Goal: Navigation & Orientation: Understand site structure

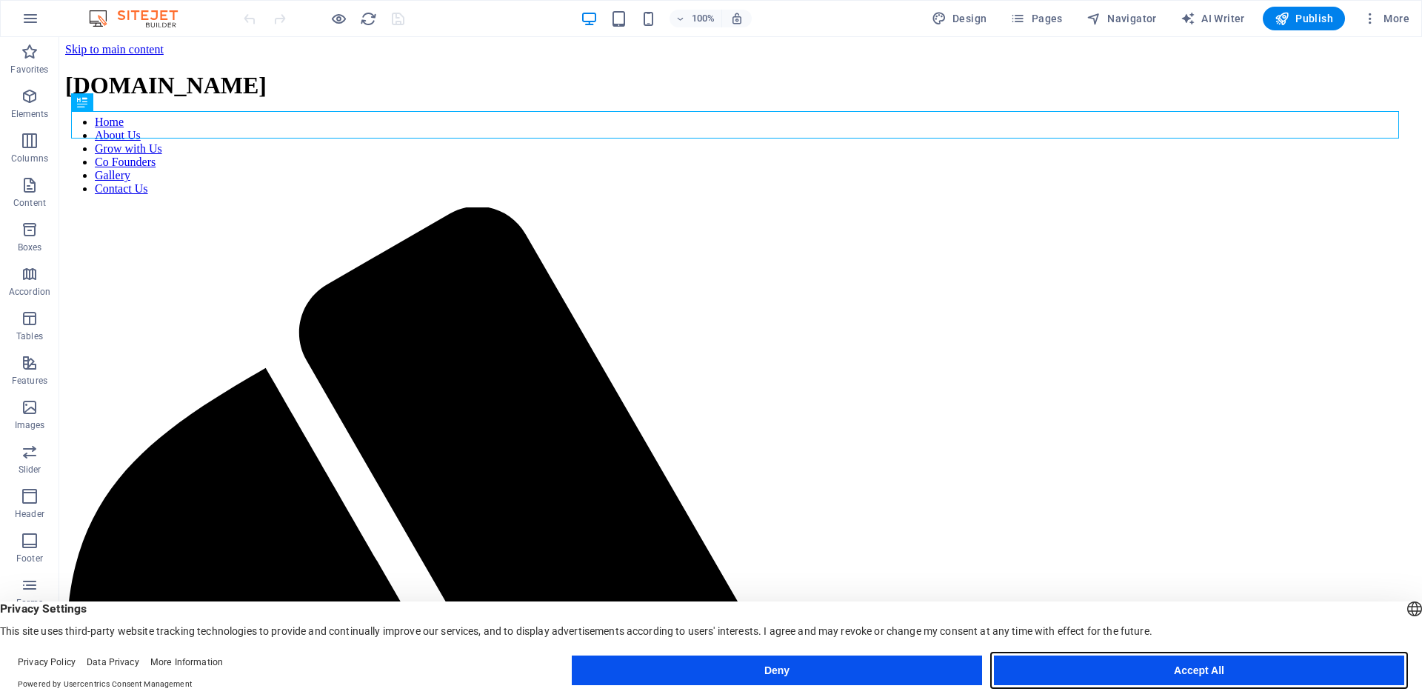
click at [1270, 666] on button "Accept All" at bounding box center [1199, 670] width 410 height 30
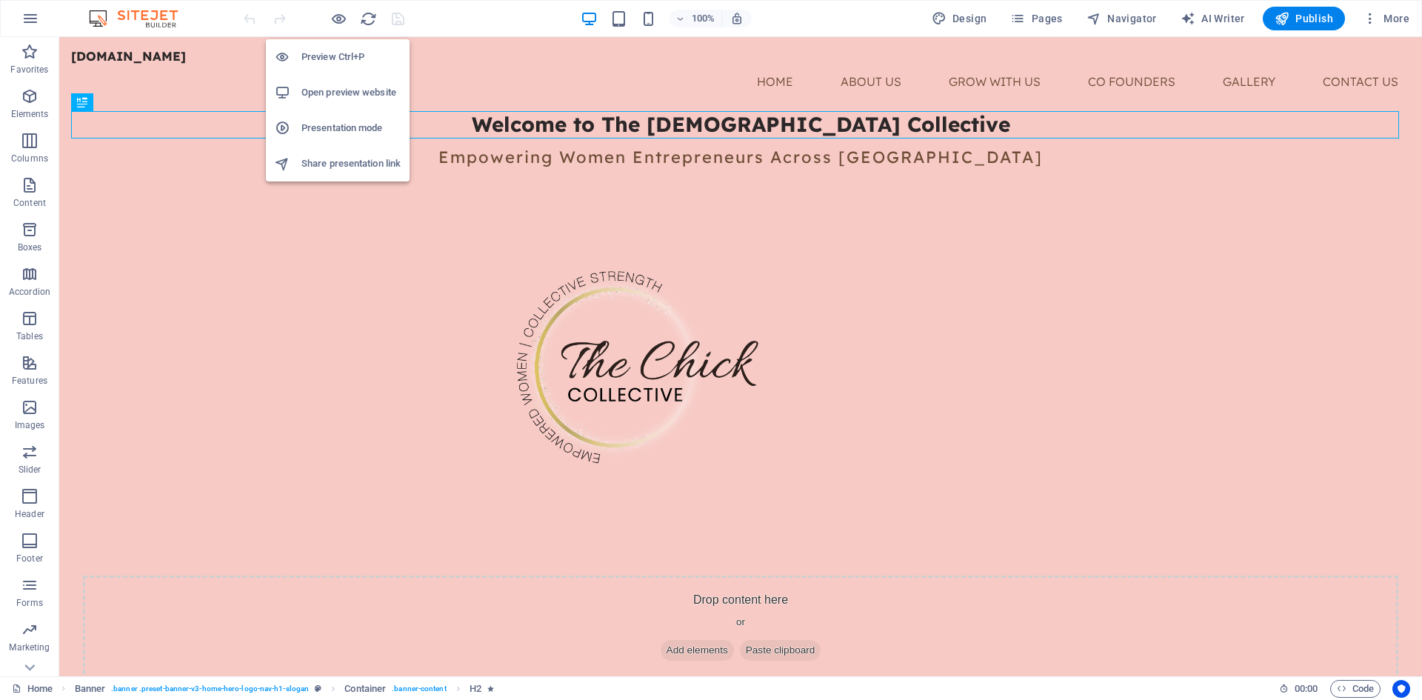
click at [318, 53] on h6 "Preview Ctrl+P" at bounding box center [350, 57] width 99 height 18
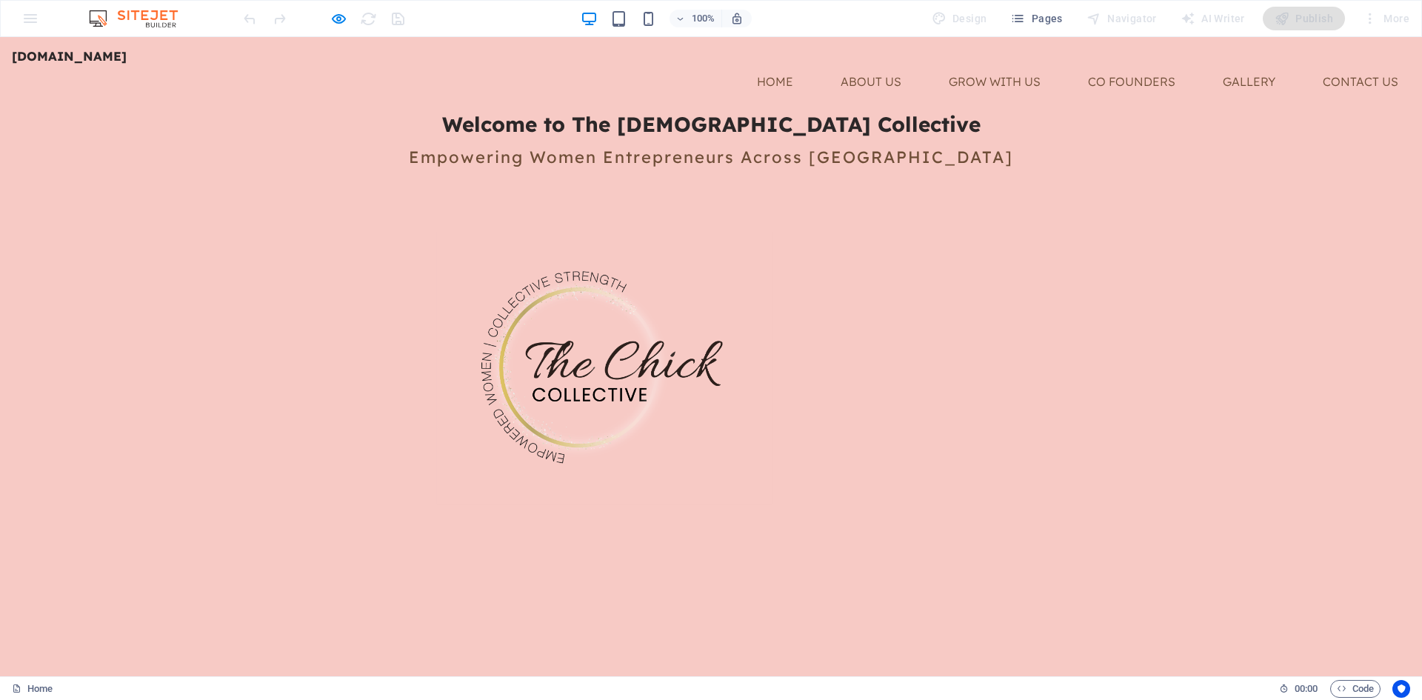
drag, startPoint x: 730, startPoint y: 352, endPoint x: 1162, endPoint y: 421, distance: 437.1
drag, startPoint x: 731, startPoint y: 351, endPoint x: 1173, endPoint y: 416, distance: 446.8
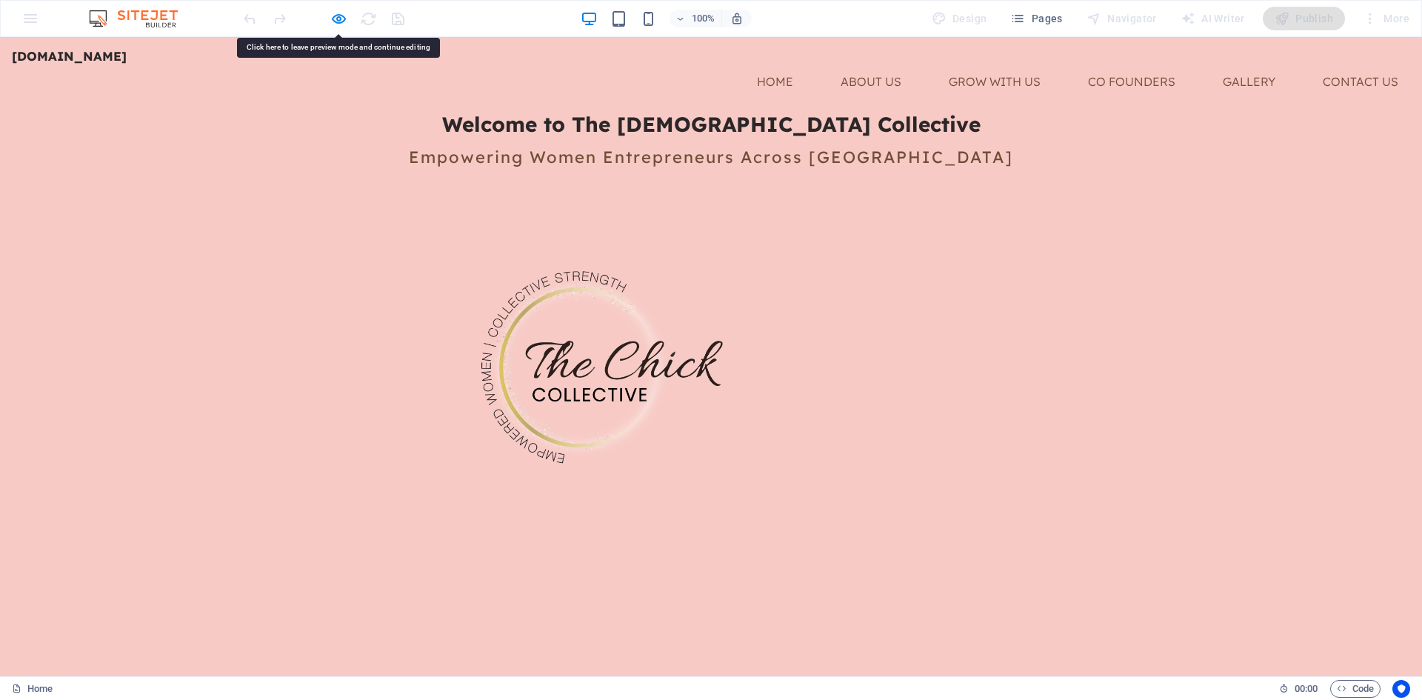
copy span "At The [DEMOGRAPHIC_DATA] Collective, we are dedicated to creating a dynamic ne…"
click at [678, 341] on div at bounding box center [711, 368] width 1398 height 272
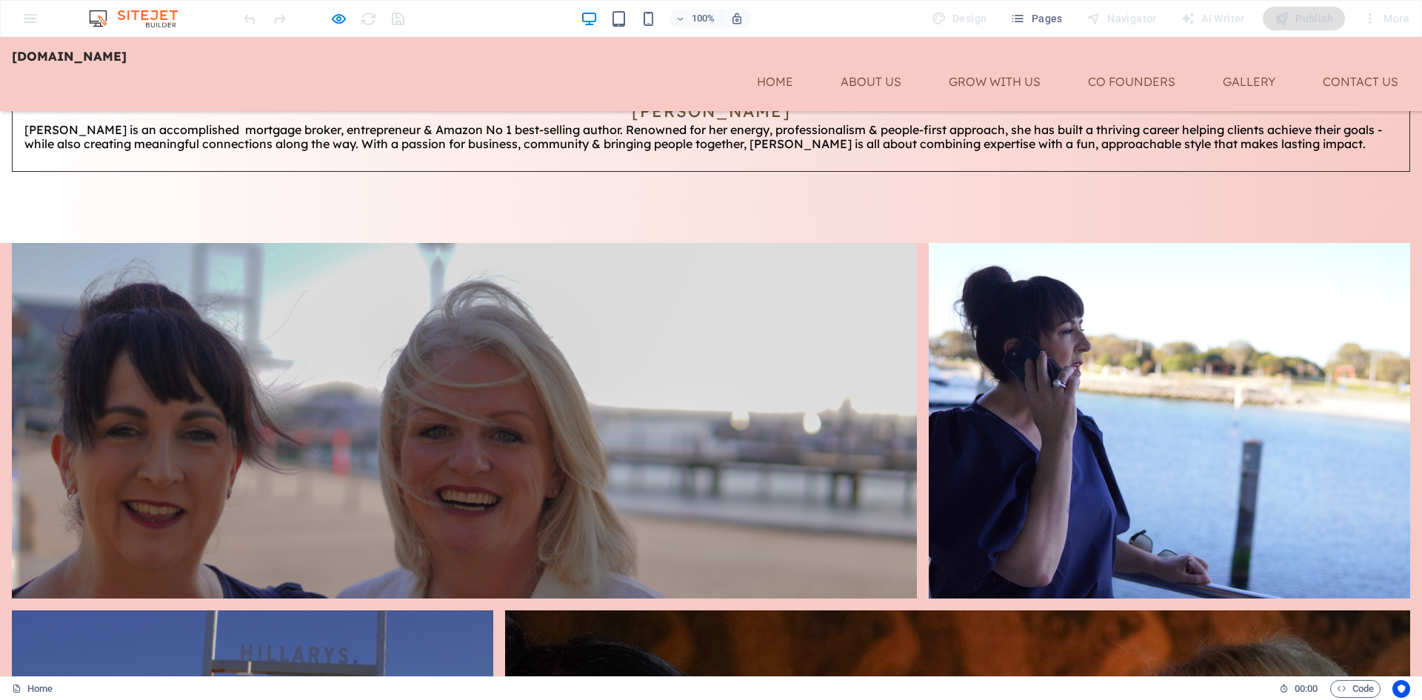
scroll to position [2722, 0]
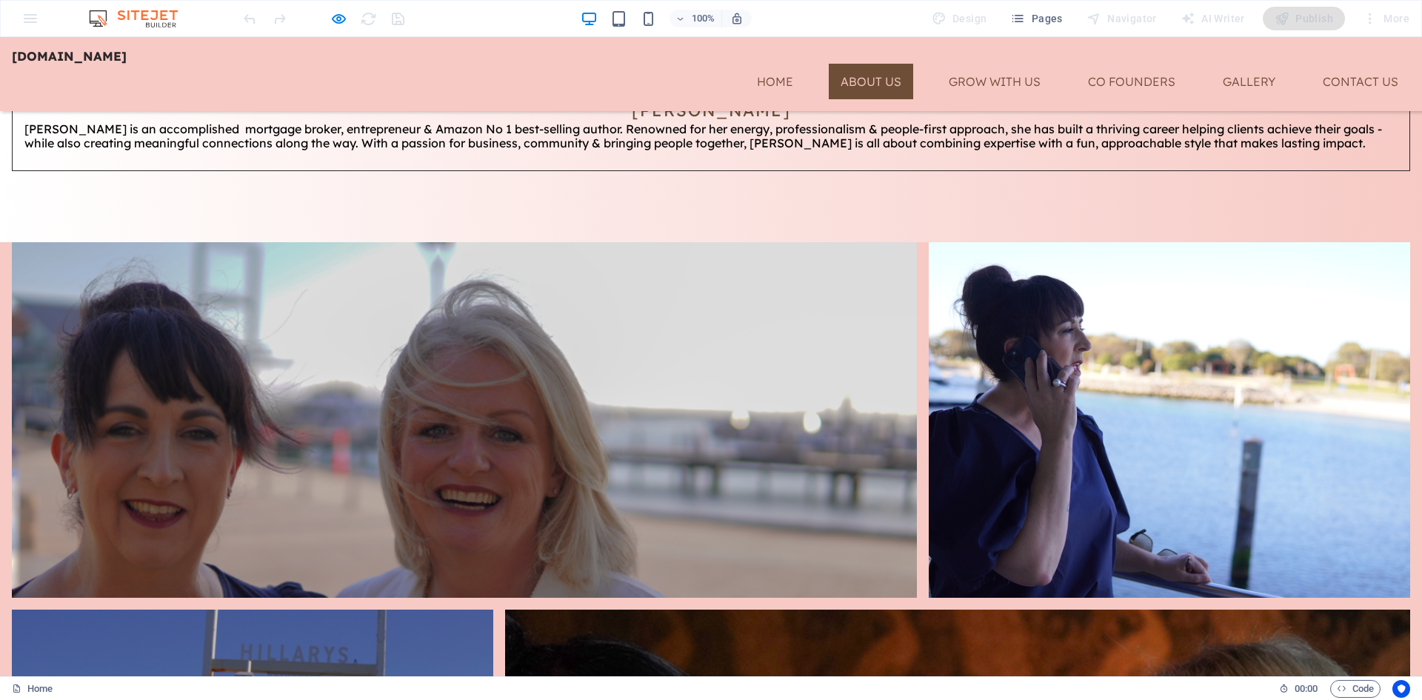
click at [855, 83] on link "About Us" at bounding box center [871, 82] width 84 height 36
click at [873, 81] on link "About Us" at bounding box center [871, 82] width 84 height 36
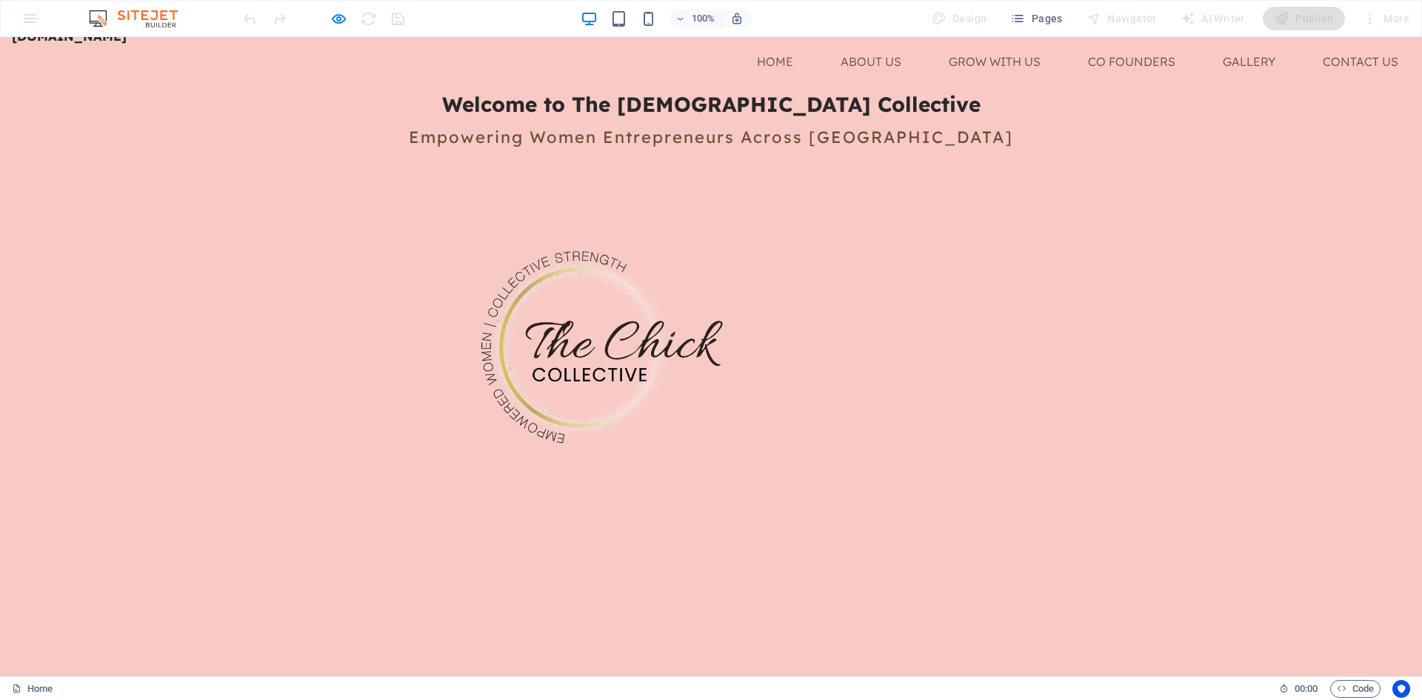
scroll to position [0, 0]
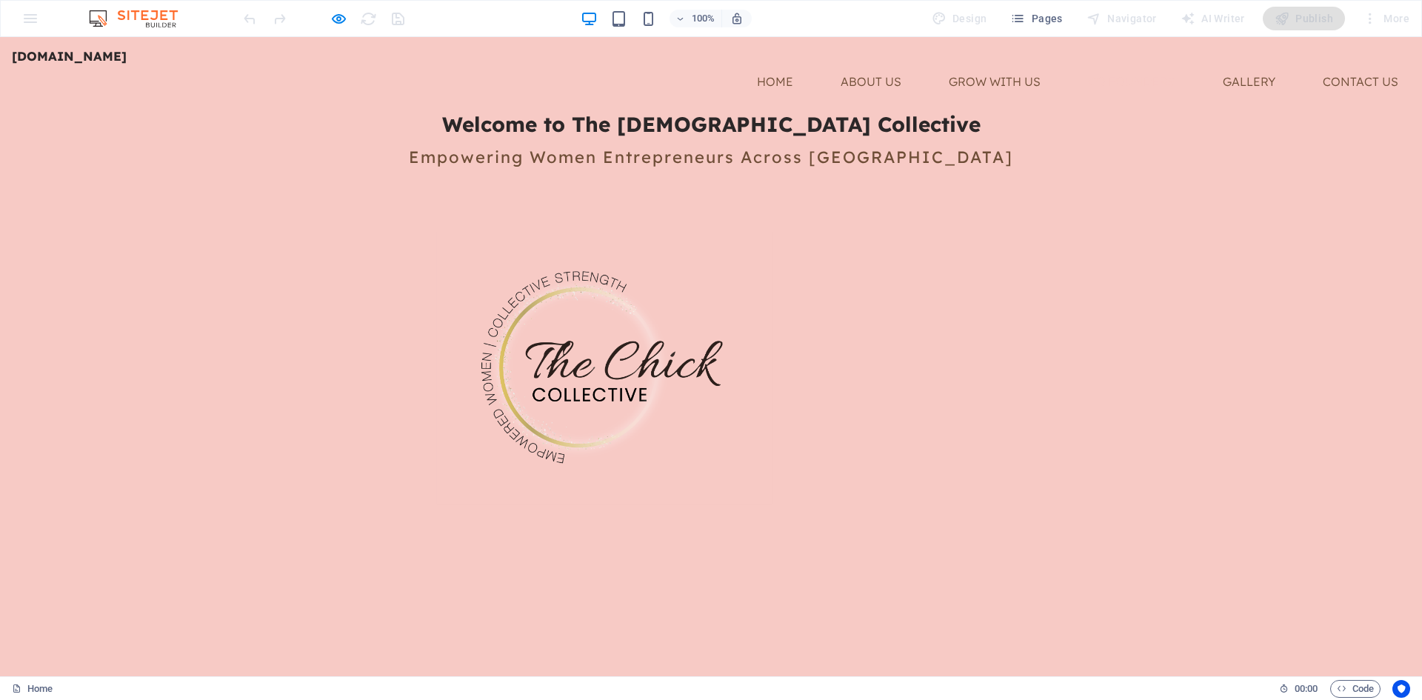
click at [1115, 83] on link "Co Founders" at bounding box center [1131, 82] width 111 height 36
click at [1242, 81] on link "Gallery" at bounding box center [1249, 82] width 76 height 36
click at [1350, 80] on link "Contact Us" at bounding box center [1360, 82] width 99 height 36
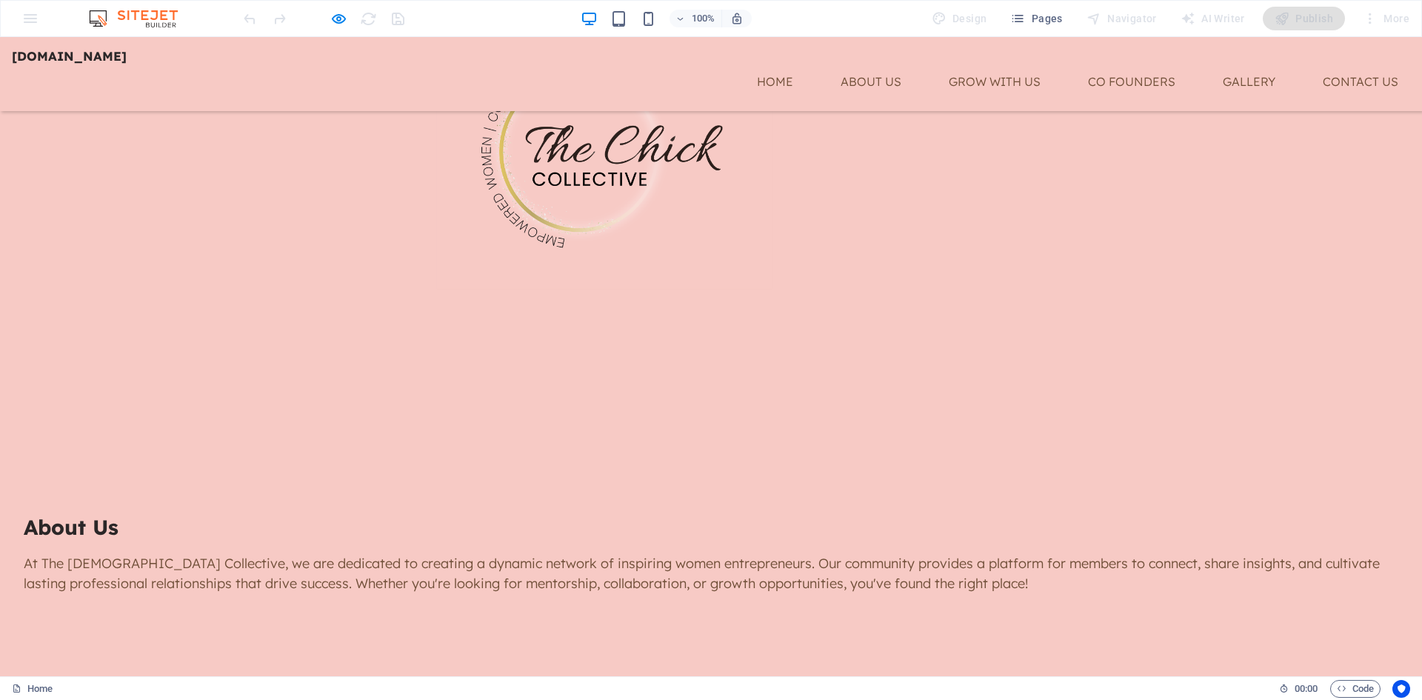
scroll to position [74, 0]
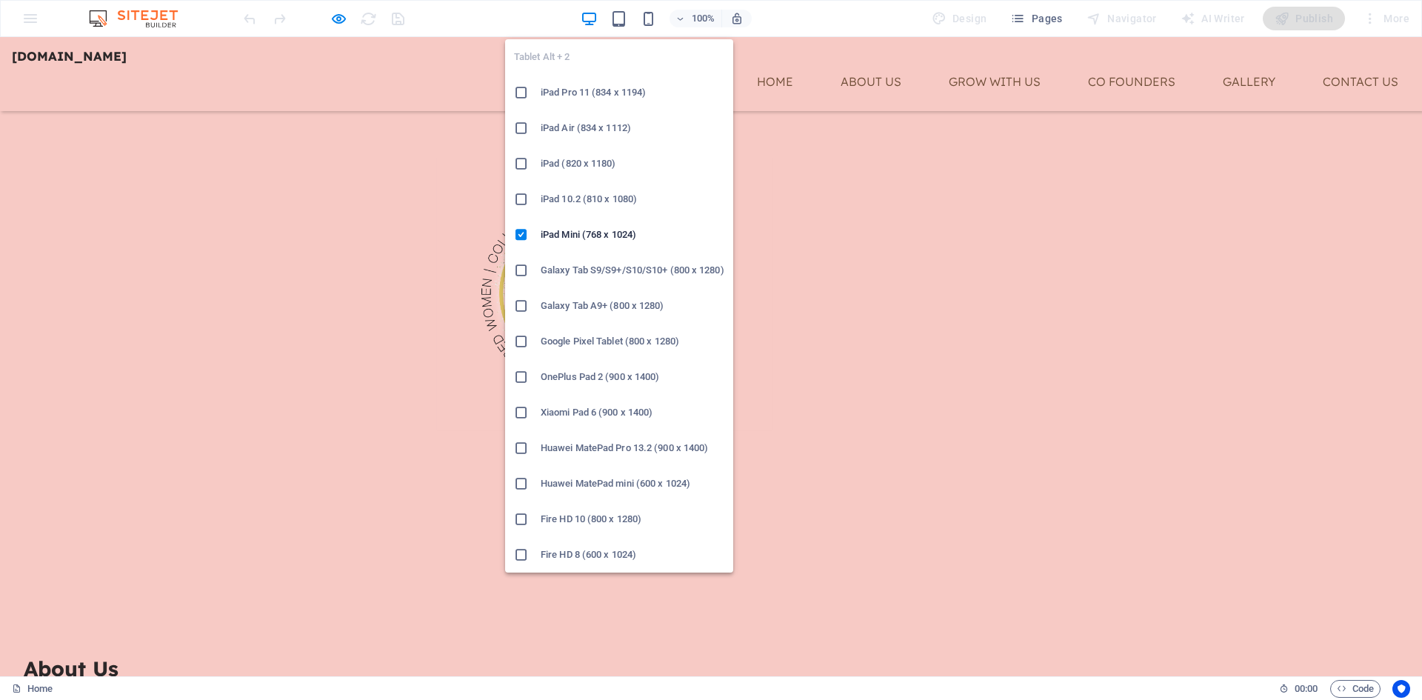
click at [618, 96] on h6 "iPad Pro 11 (834 x 1194)" at bounding box center [632, 93] width 184 height 18
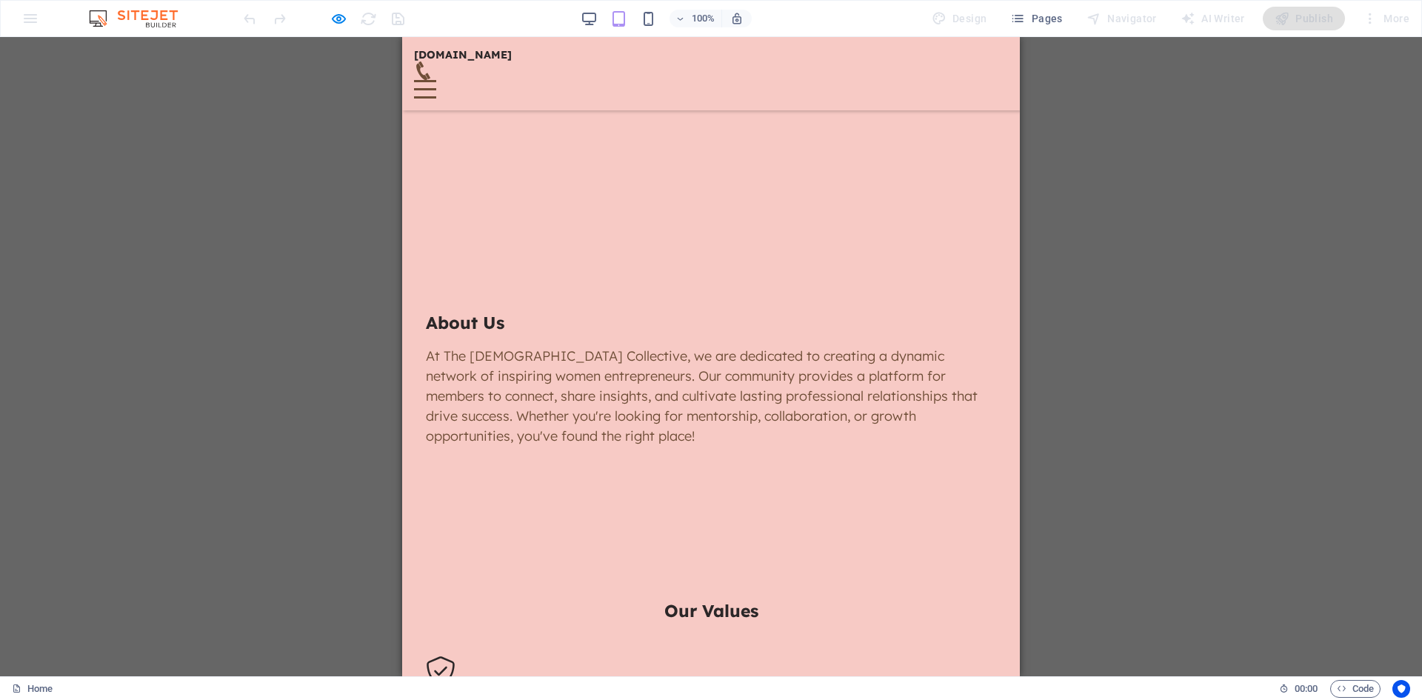
scroll to position [68, 0]
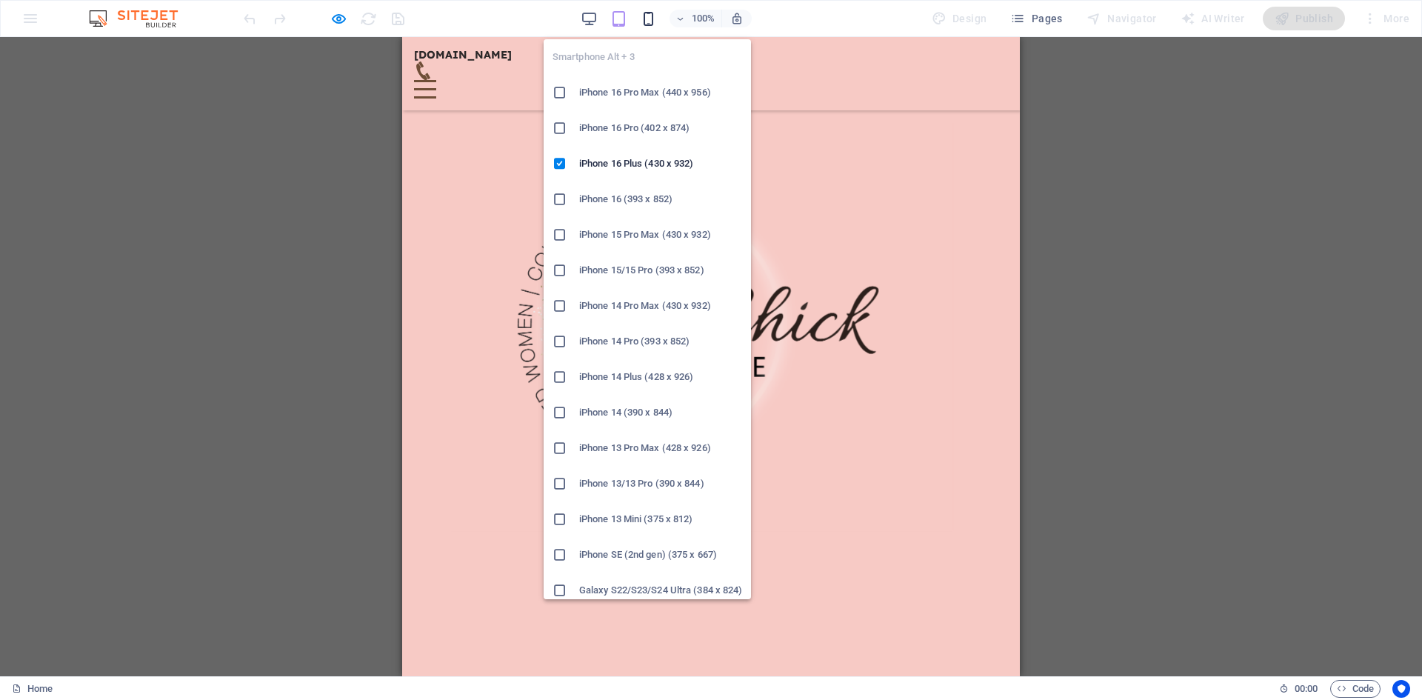
click at [648, 22] on icon "button" at bounding box center [648, 18] width 17 height 17
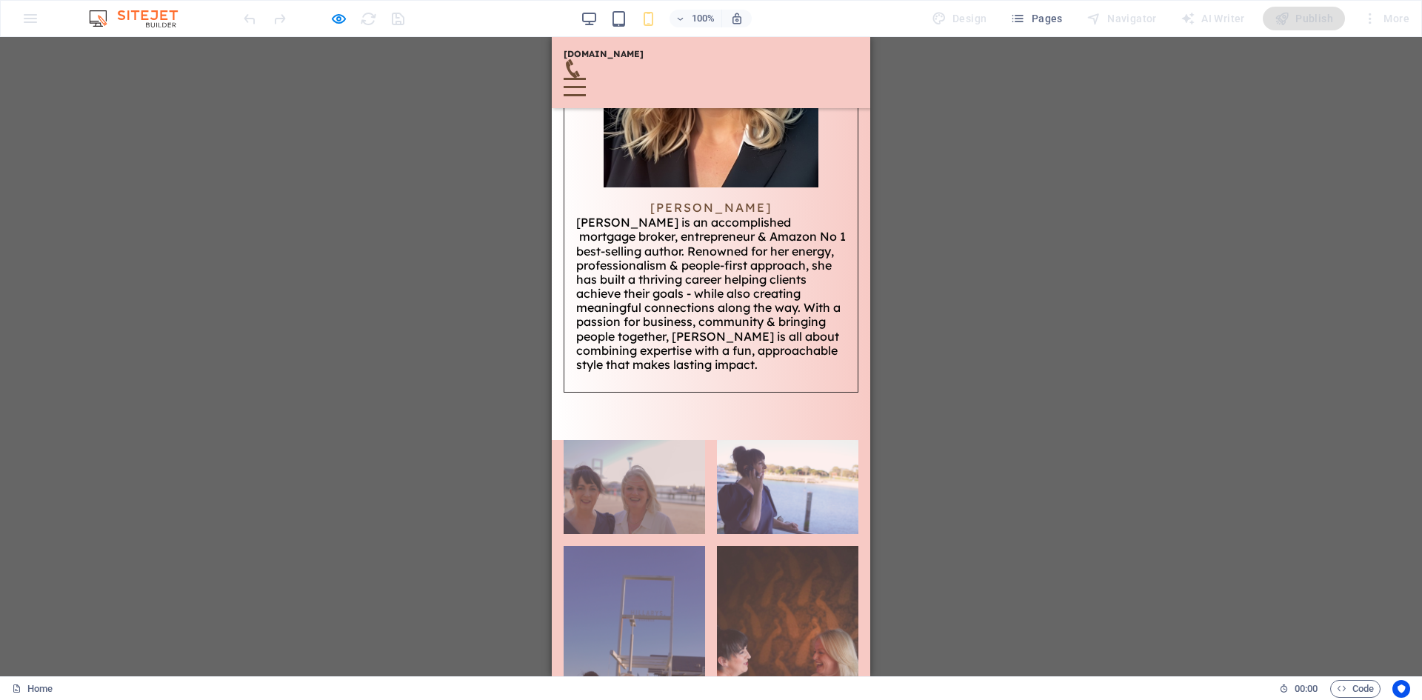
scroll to position [2808, 0]
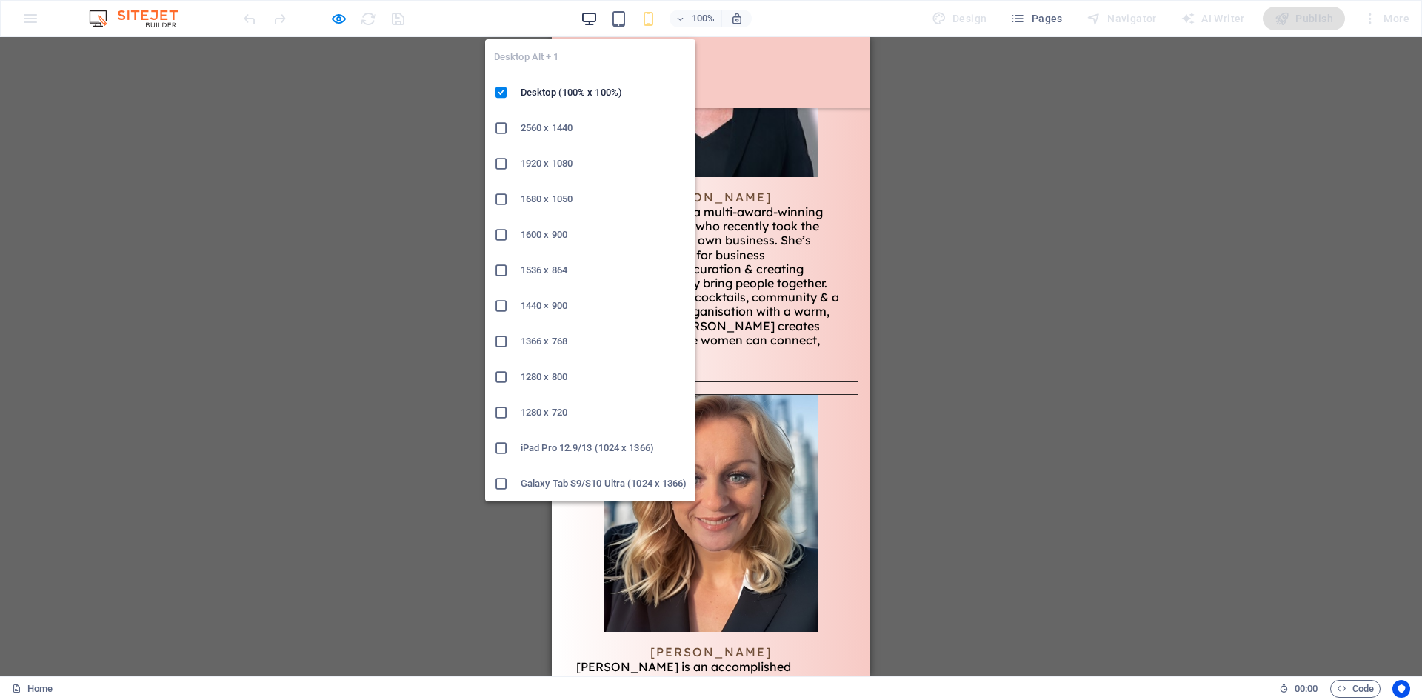
click at [595, 19] on icon "button" at bounding box center [588, 18] width 17 height 17
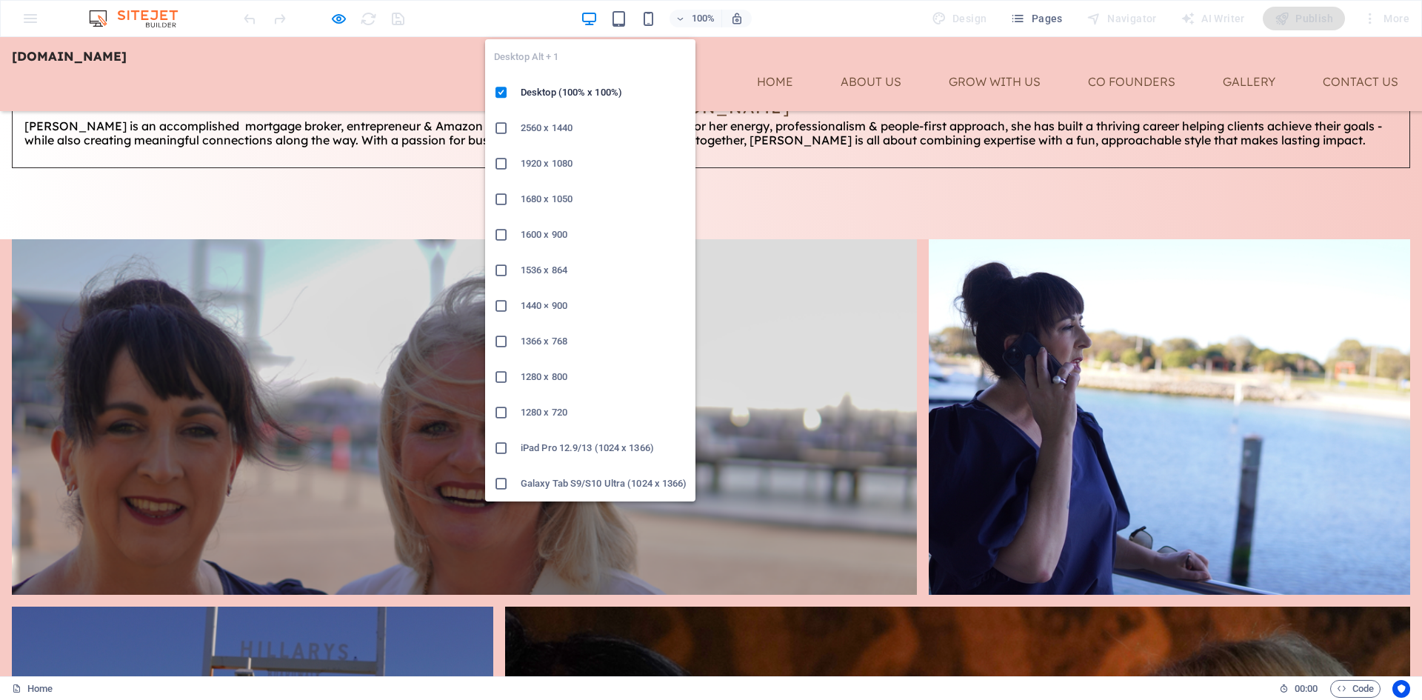
scroll to position [2722, 0]
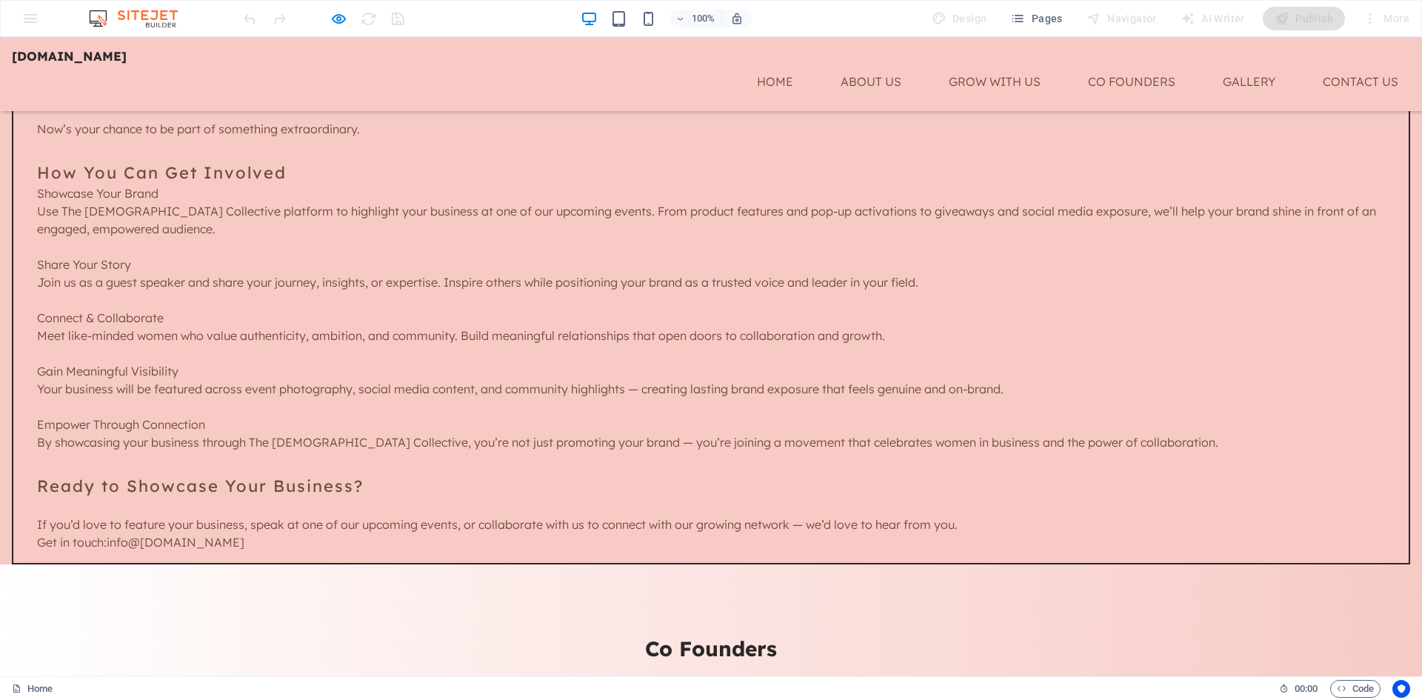
scroll to position [1185, 0]
